Goal: Information Seeking & Learning: Learn about a topic

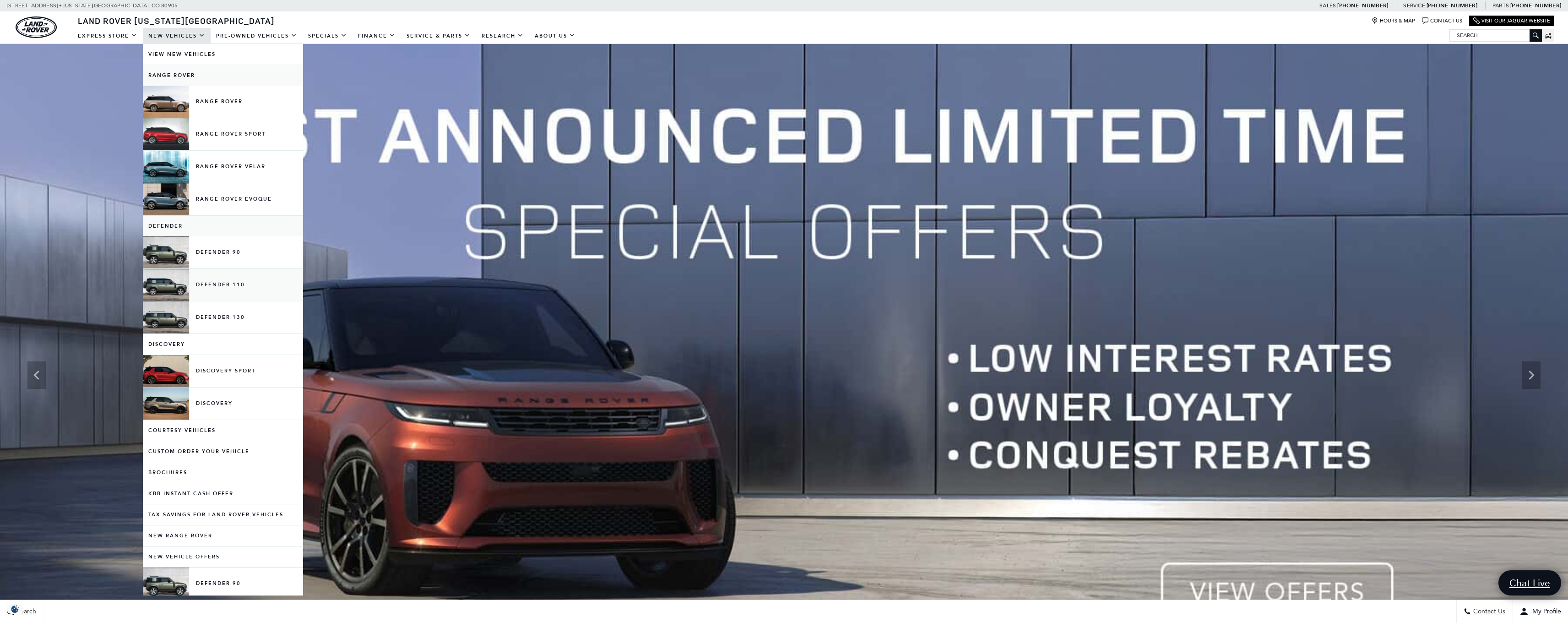
click at [236, 292] on link "Defender 110" at bounding box center [223, 284] width 160 height 32
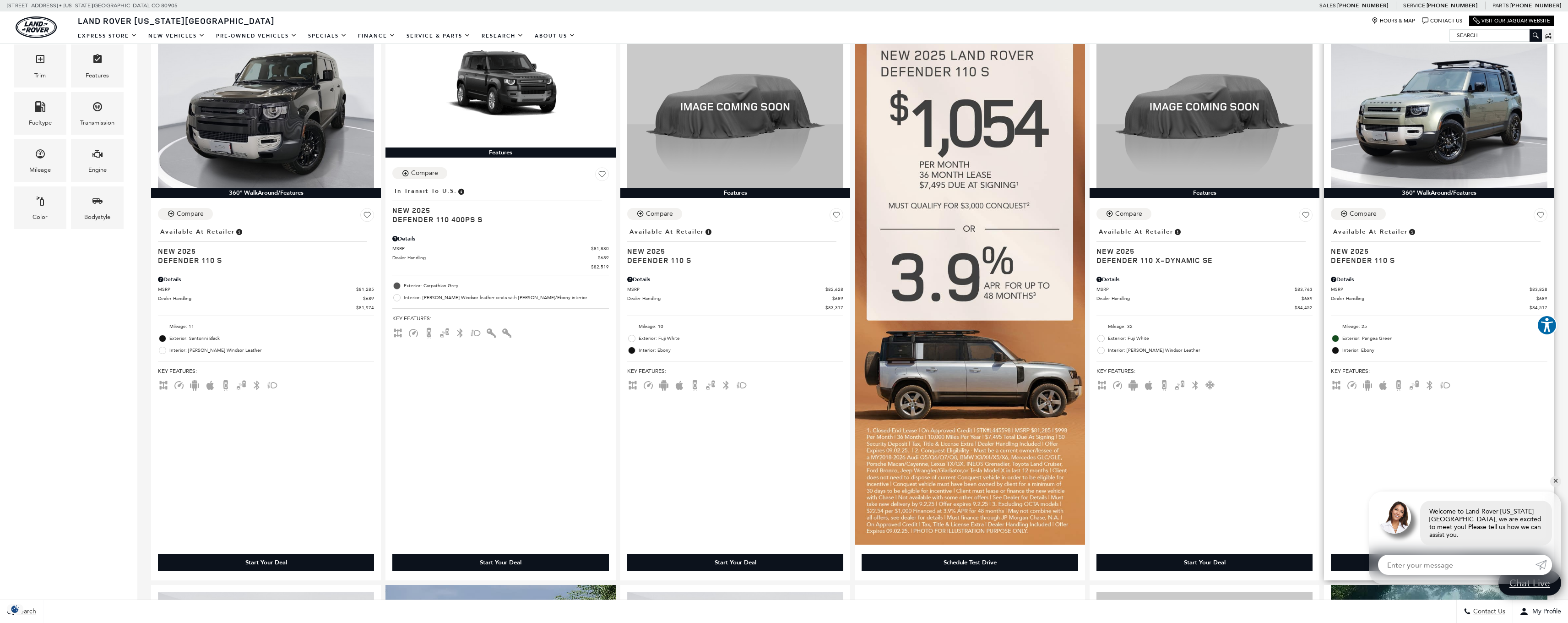
scroll to position [234, 0]
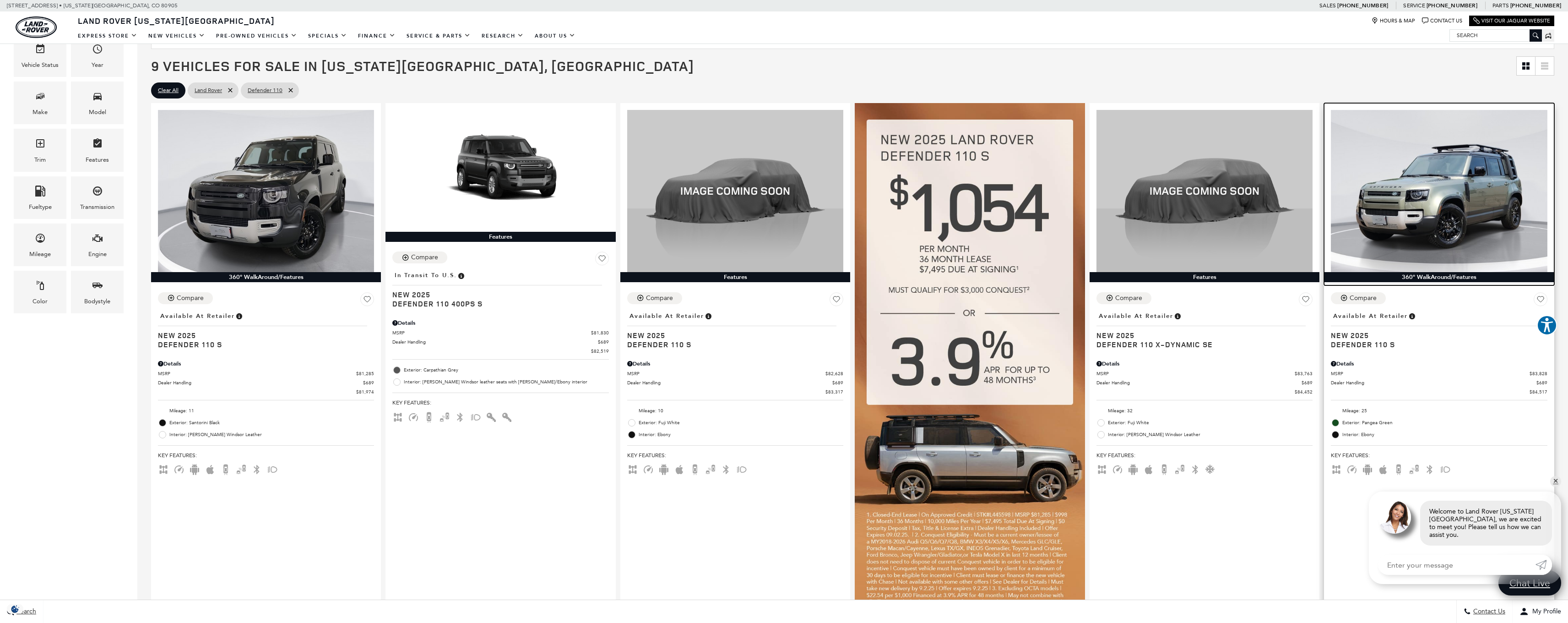
click at [1458, 192] on img at bounding box center [1438, 191] width 216 height 162
